Goal: Transaction & Acquisition: Obtain resource

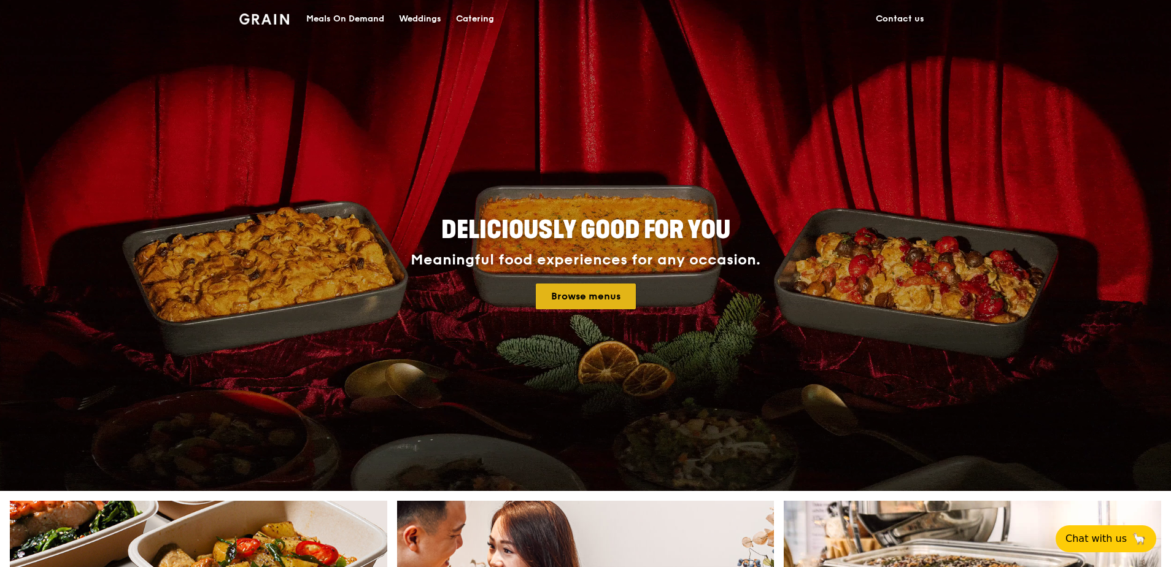
click at [576, 293] on link "Browse menus" at bounding box center [586, 297] width 100 height 26
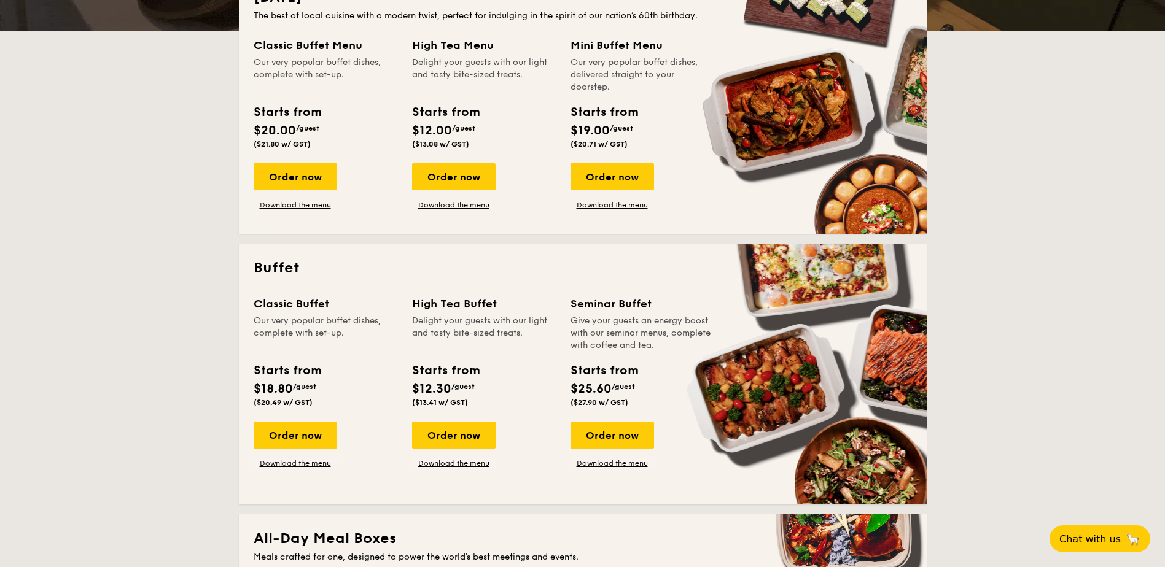
scroll to position [184, 0]
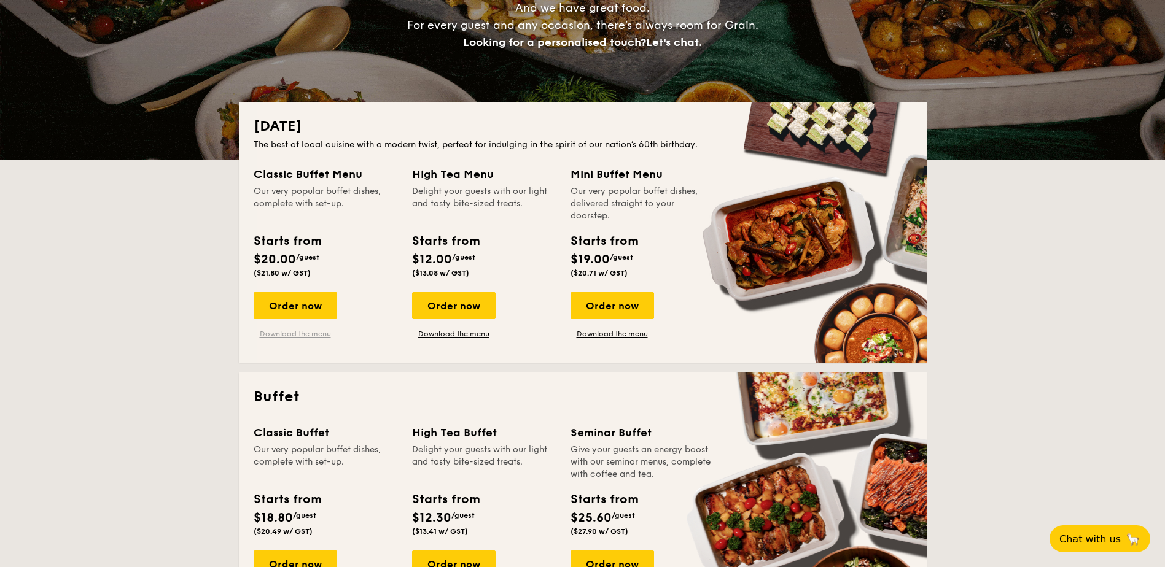
click at [301, 335] on link "Download the menu" at bounding box center [295, 334] width 83 height 10
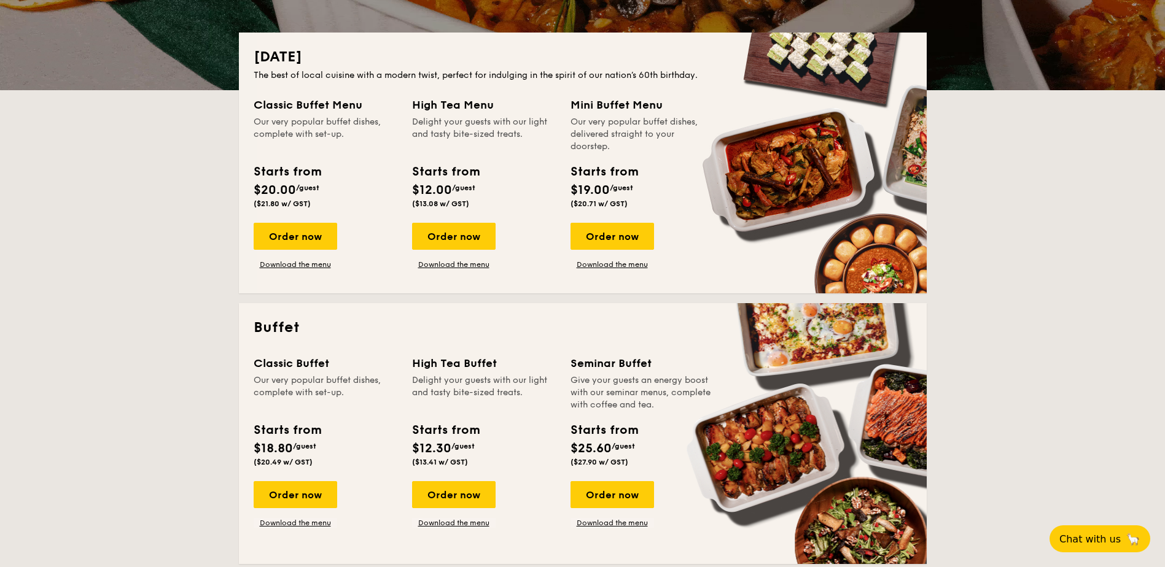
scroll to position [307, 0]
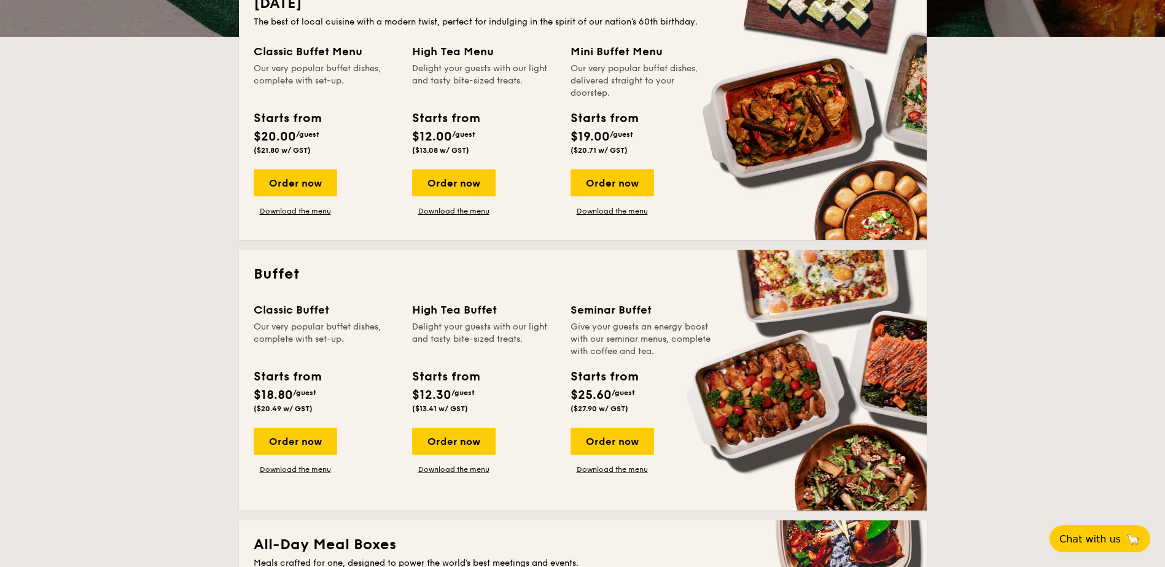
click at [315, 475] on div "Classic Buffet Our very popular buffet dishes, complete with set-up. Starts fro…" at bounding box center [583, 398] width 658 height 195
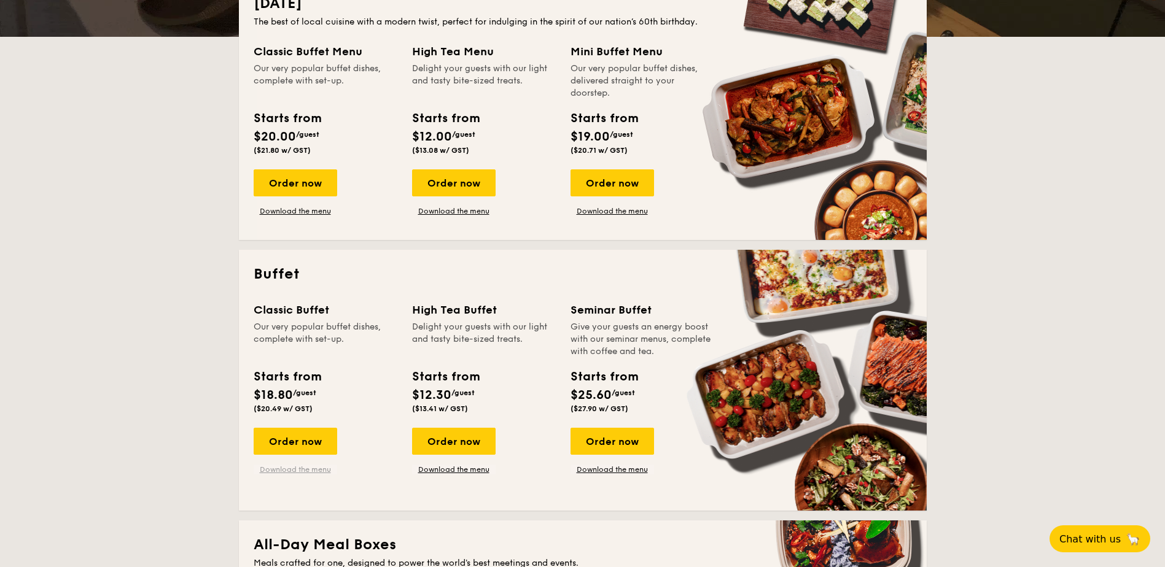
click at [294, 470] on link "Download the menu" at bounding box center [295, 470] width 83 height 10
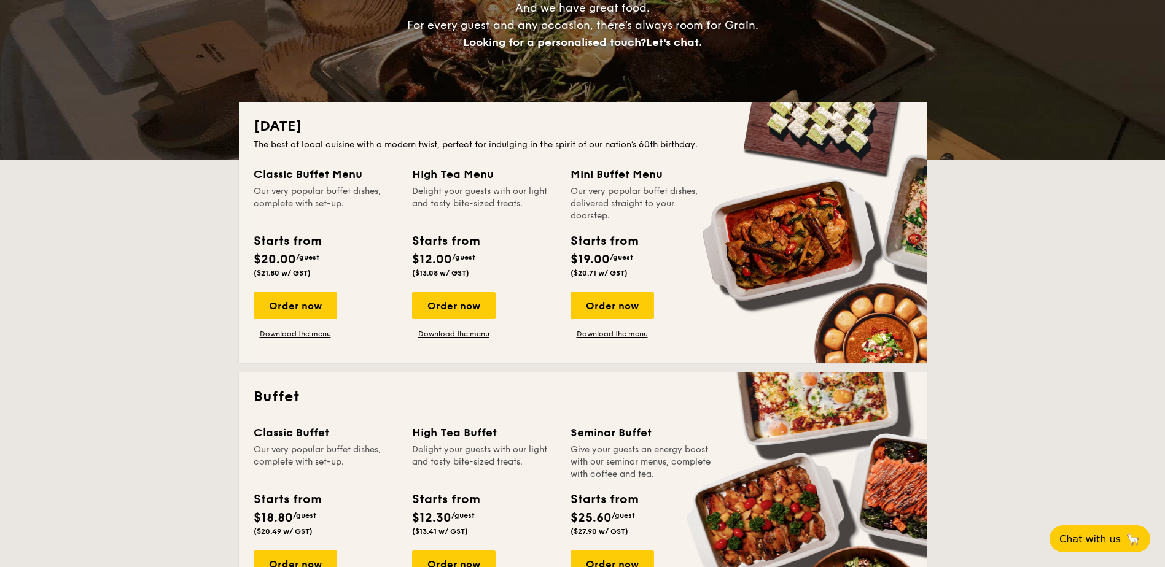
scroll to position [61, 0]
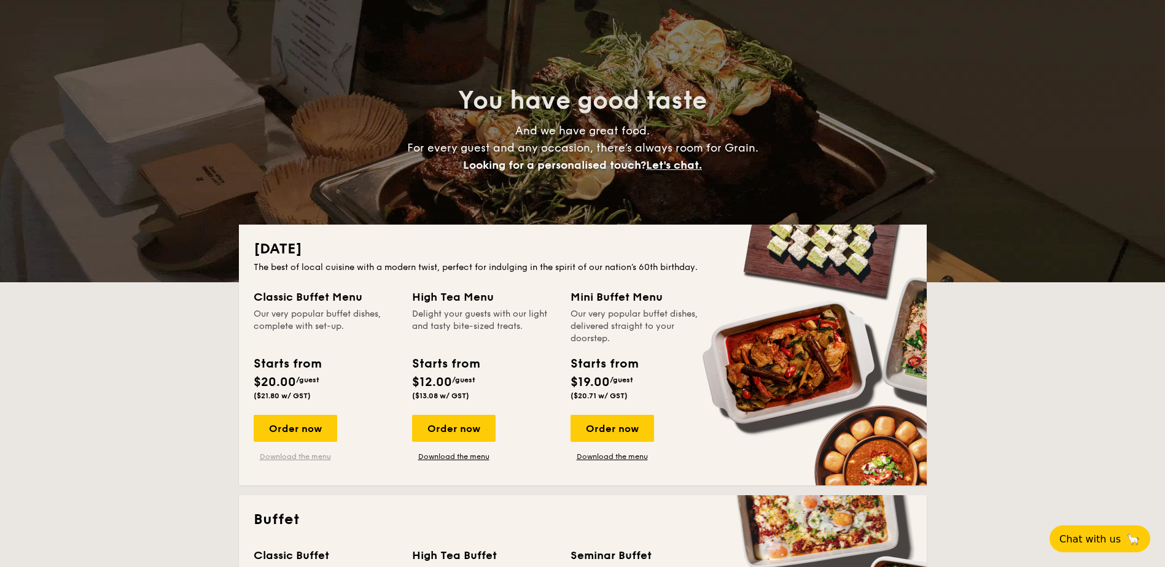
click at [266, 454] on link "Download the menu" at bounding box center [295, 457] width 83 height 10
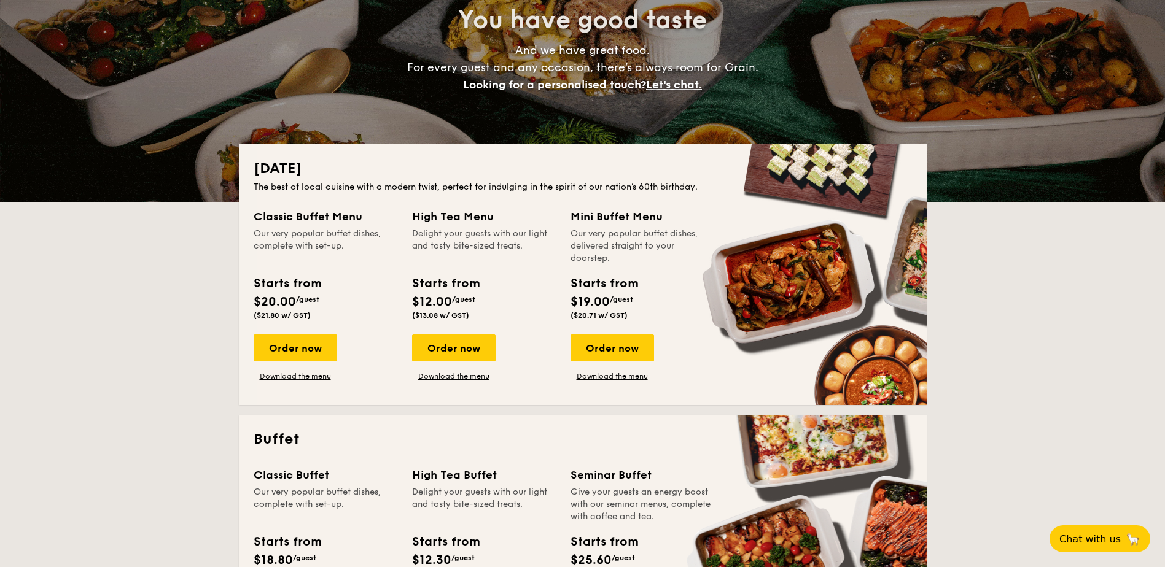
scroll to position [246, 0]
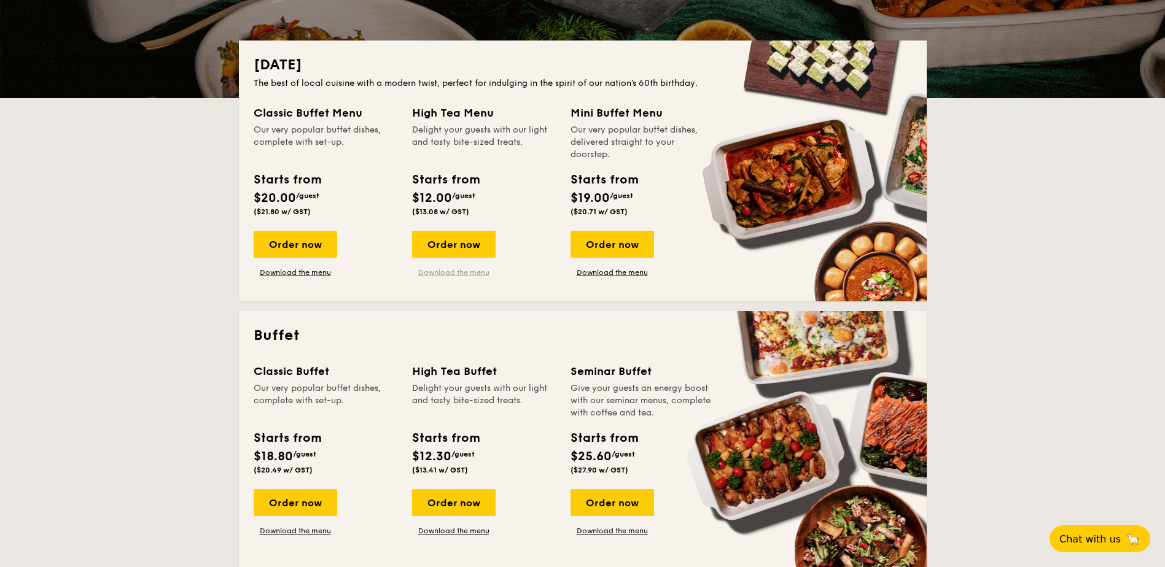
click at [482, 277] on link "Download the menu" at bounding box center [453, 273] width 83 height 10
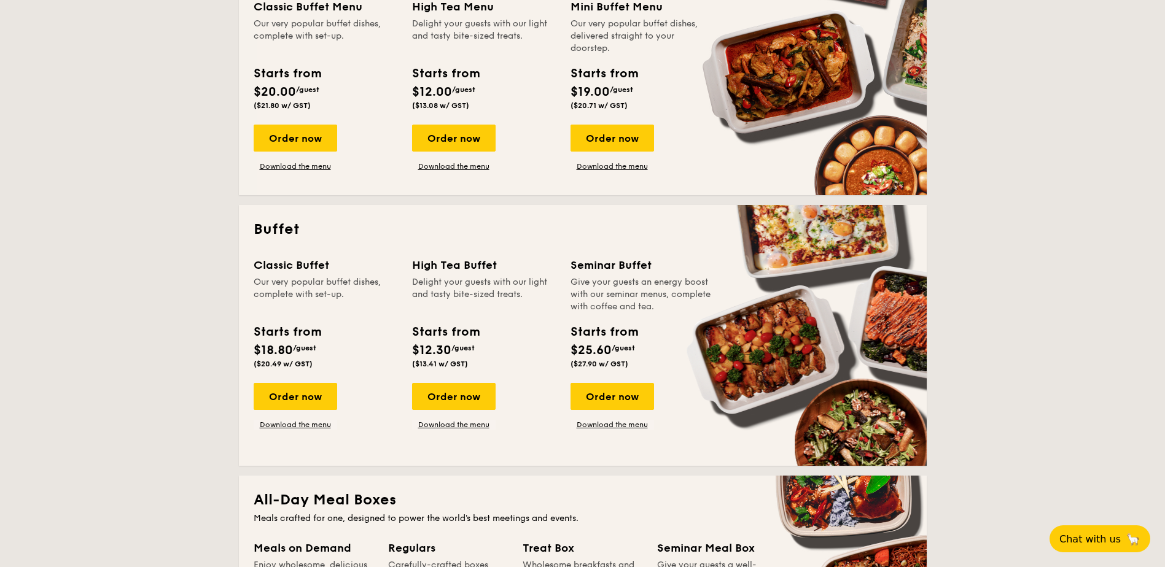
scroll to position [430, 0]
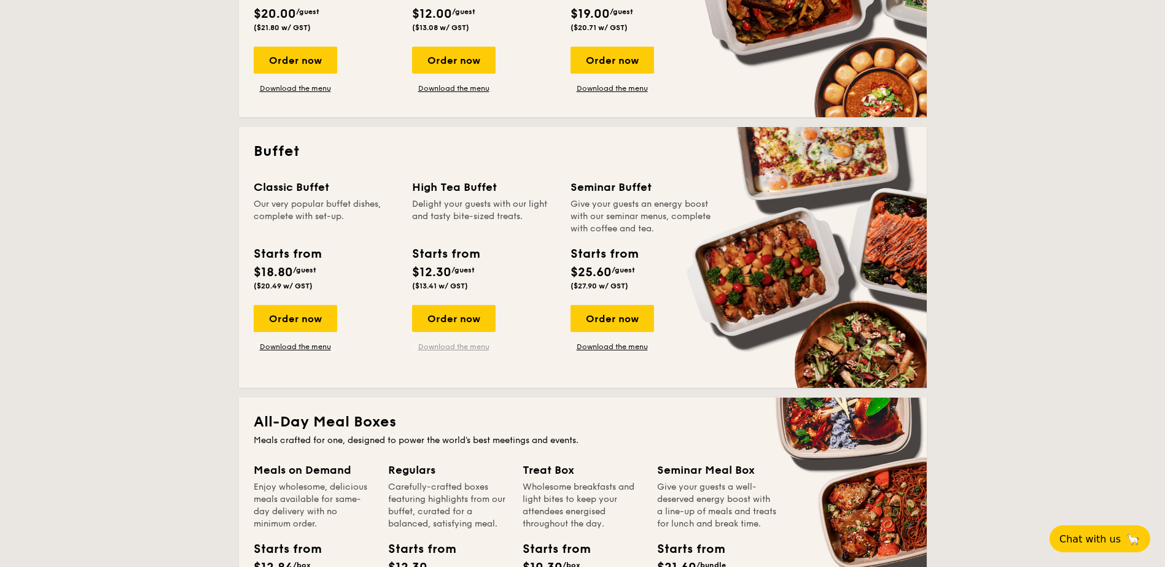
click at [478, 351] on link "Download the menu" at bounding box center [453, 347] width 83 height 10
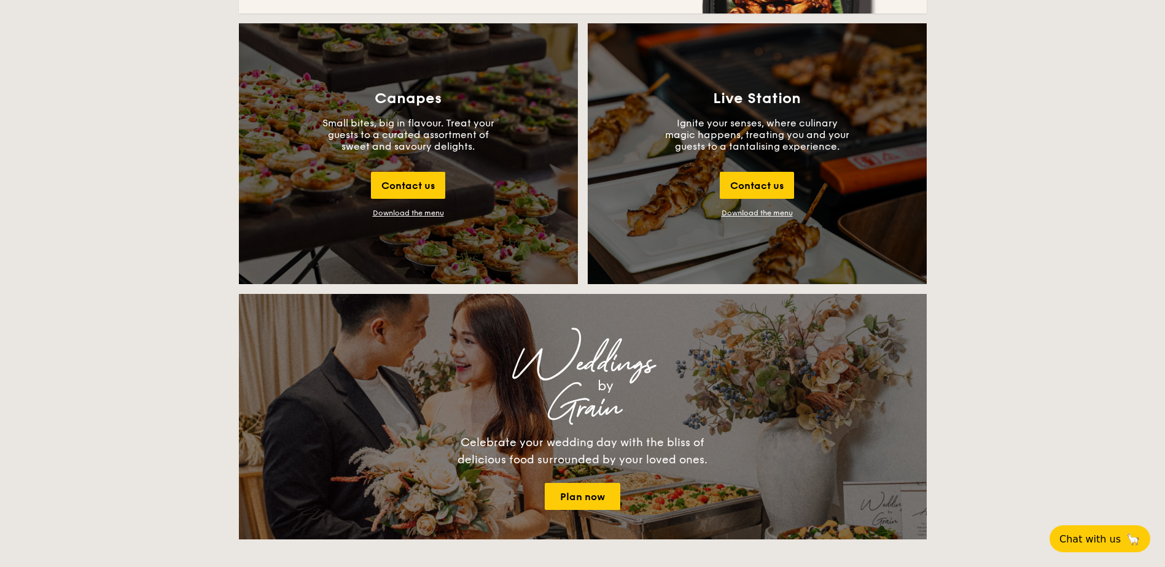
scroll to position [1351, 0]
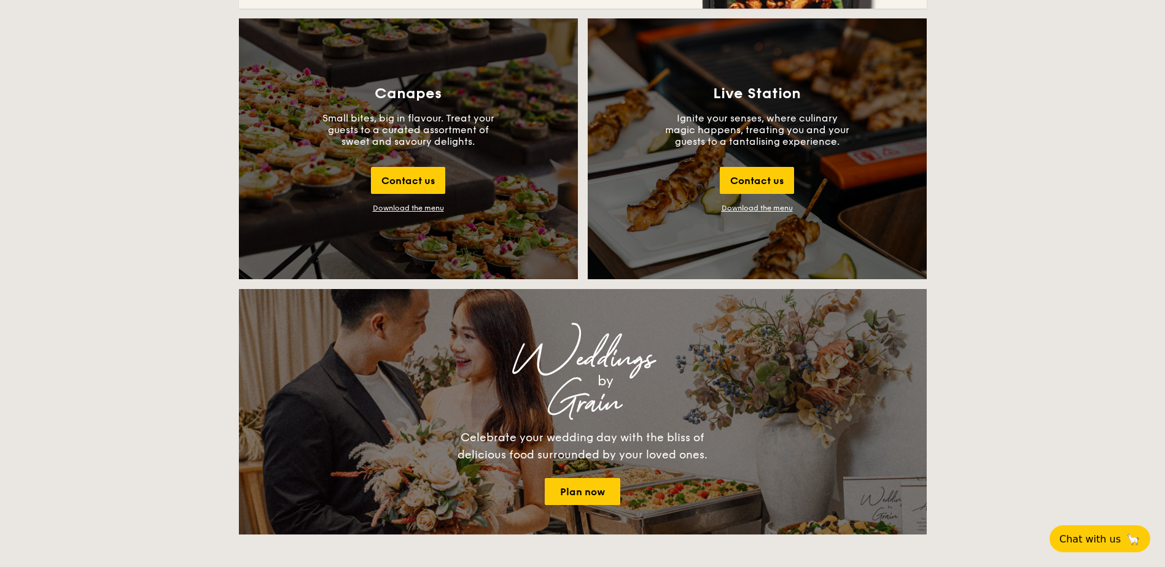
click at [432, 202] on div "Canapes Small bites, big in flavour. Treat your guests to a curated assortment …" at bounding box center [408, 148] width 339 height 261
click at [428, 207] on div "Download the menu" at bounding box center [408, 208] width 71 height 9
